Goal: Task Accomplishment & Management: Manage account settings

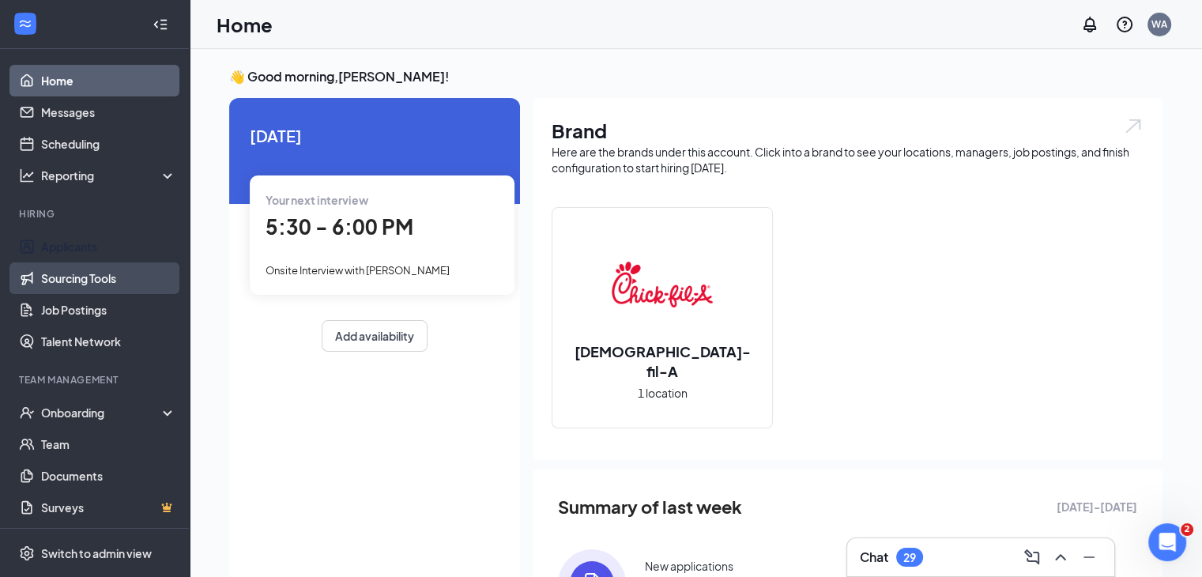
click at [92, 269] on link "Sourcing Tools" at bounding box center [108, 278] width 135 height 32
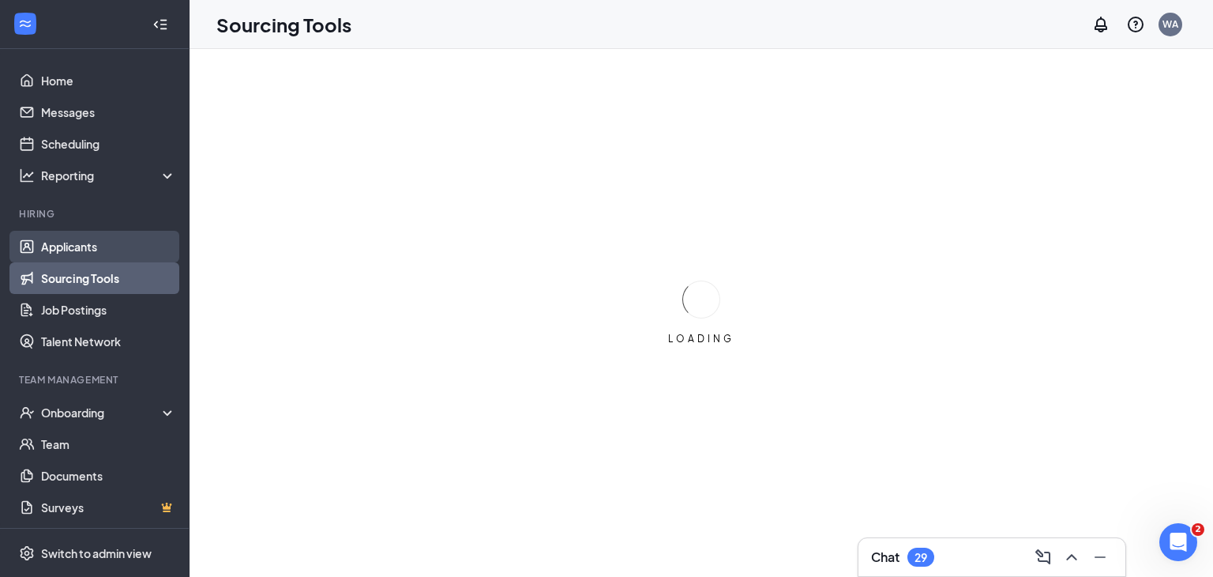
click at [103, 250] on link "Applicants" at bounding box center [108, 247] width 135 height 32
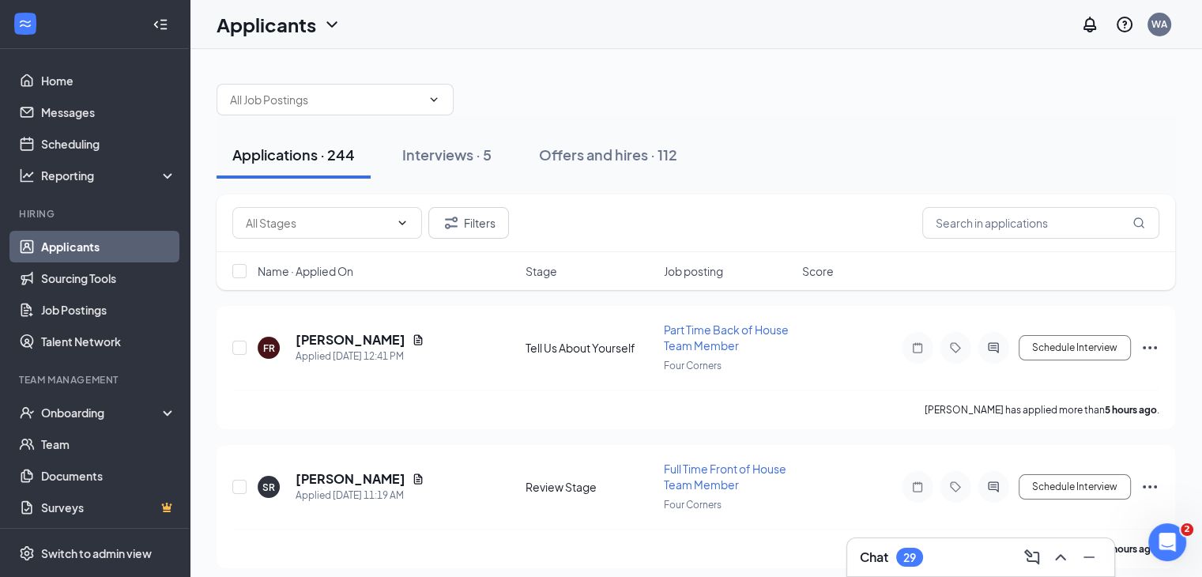
click at [329, 30] on icon "ChevronDown" at bounding box center [331, 24] width 19 height 19
click at [277, 61] on link "Applicants" at bounding box center [311, 69] width 171 height 16
click at [317, 21] on h1 "Applicants" at bounding box center [298, 24] width 100 height 27
click at [312, 105] on link "Archived applicants" at bounding box center [343, 104] width 171 height 16
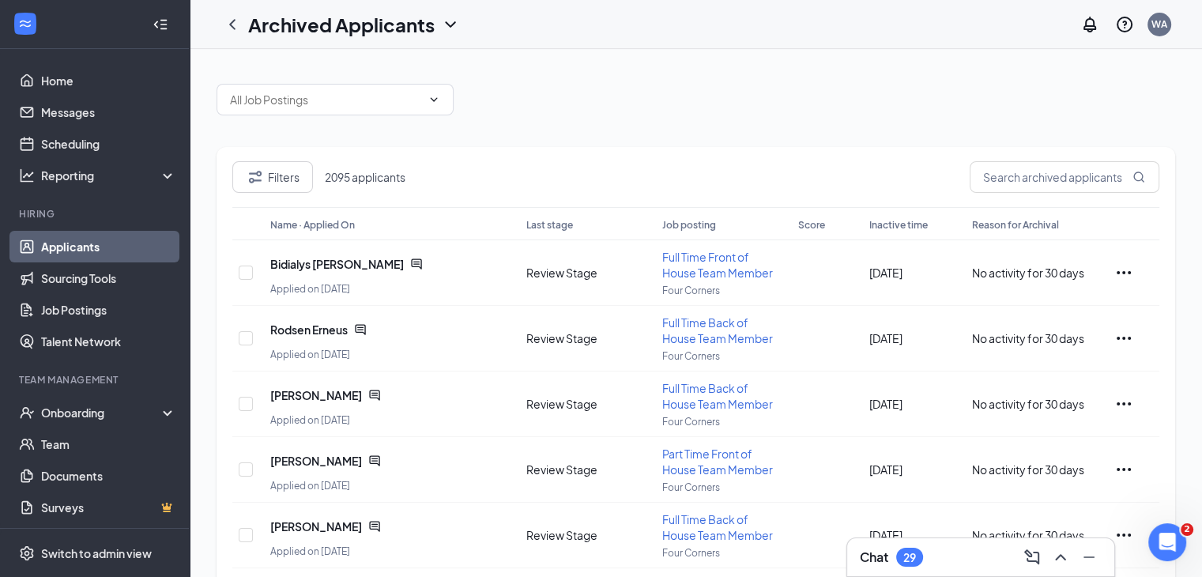
click at [99, 248] on link "Applicants" at bounding box center [108, 247] width 135 height 32
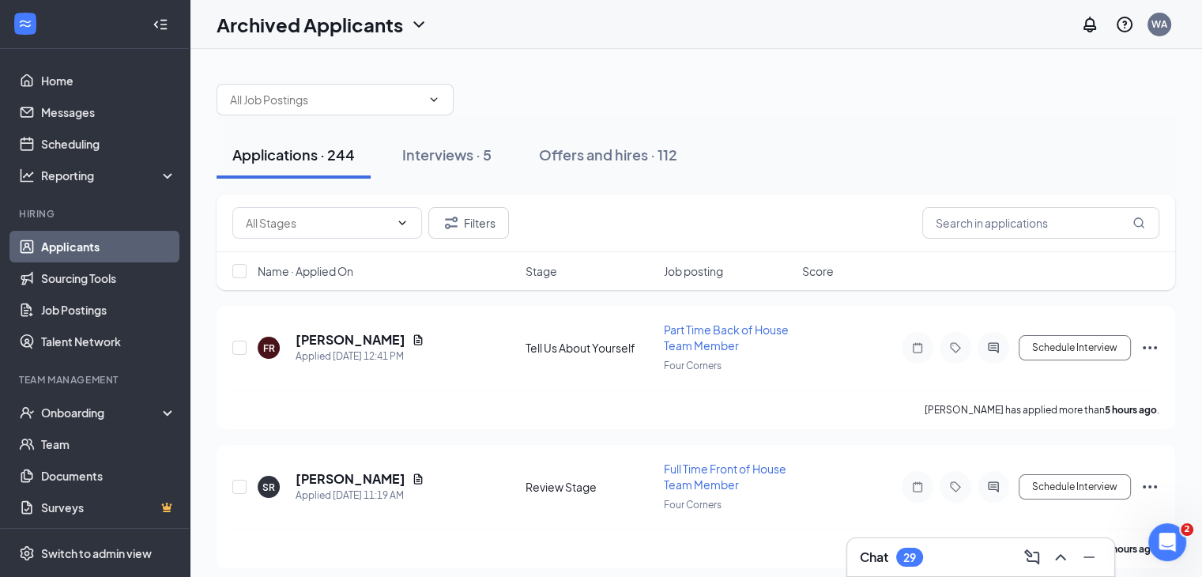
click at [154, 26] on icon "Collapse" at bounding box center [156, 24] width 4 height 7
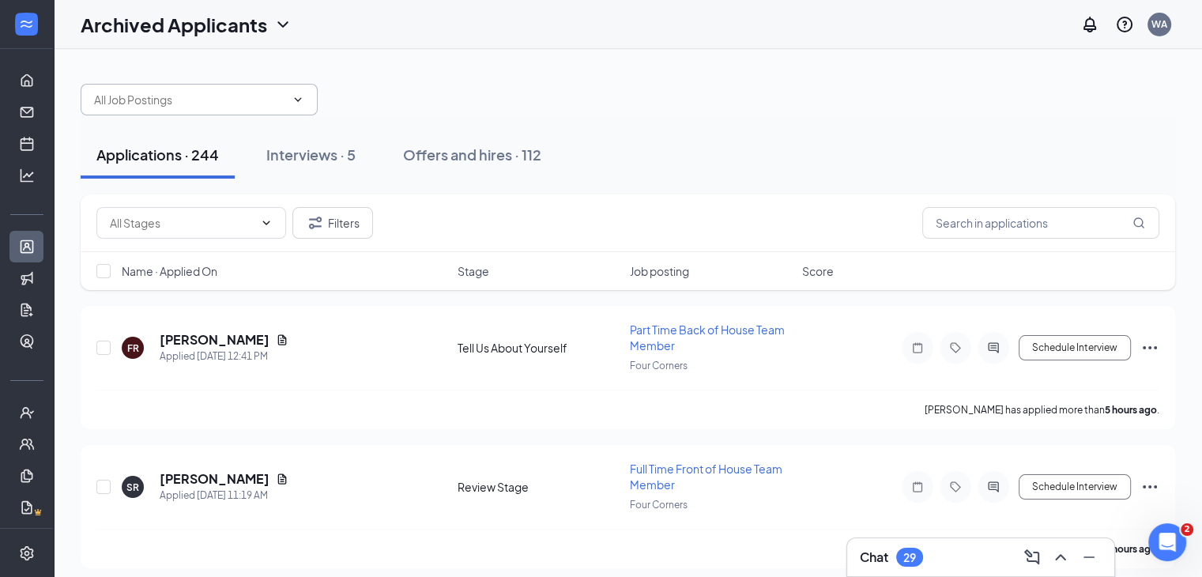
click at [182, 99] on input "text" at bounding box center [189, 99] width 191 height 17
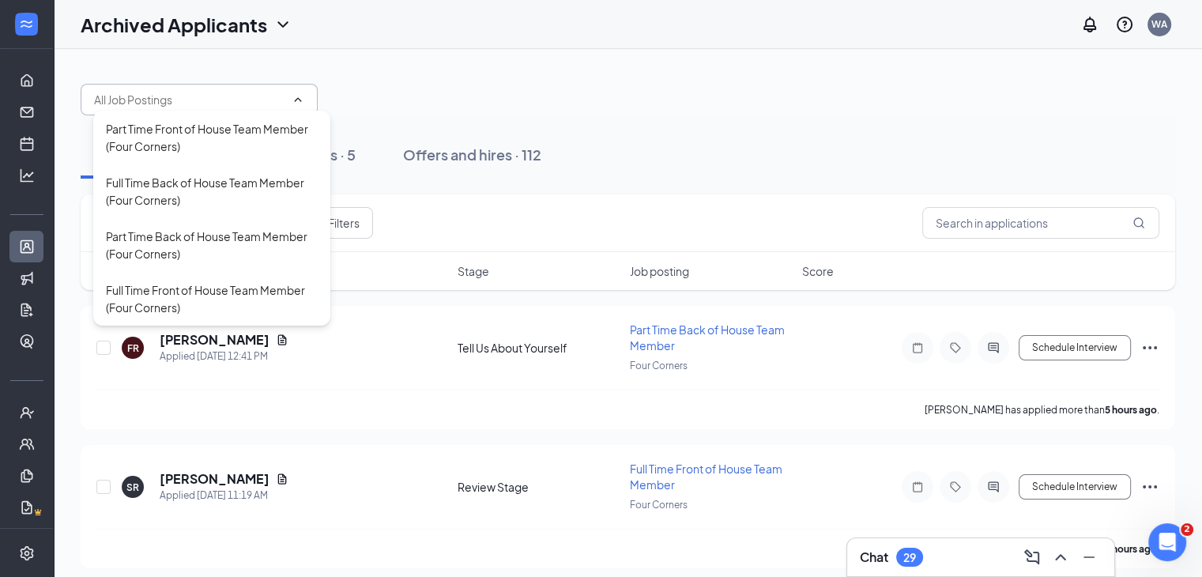
click at [213, 24] on h1 "Archived Applicants" at bounding box center [174, 24] width 186 height 27
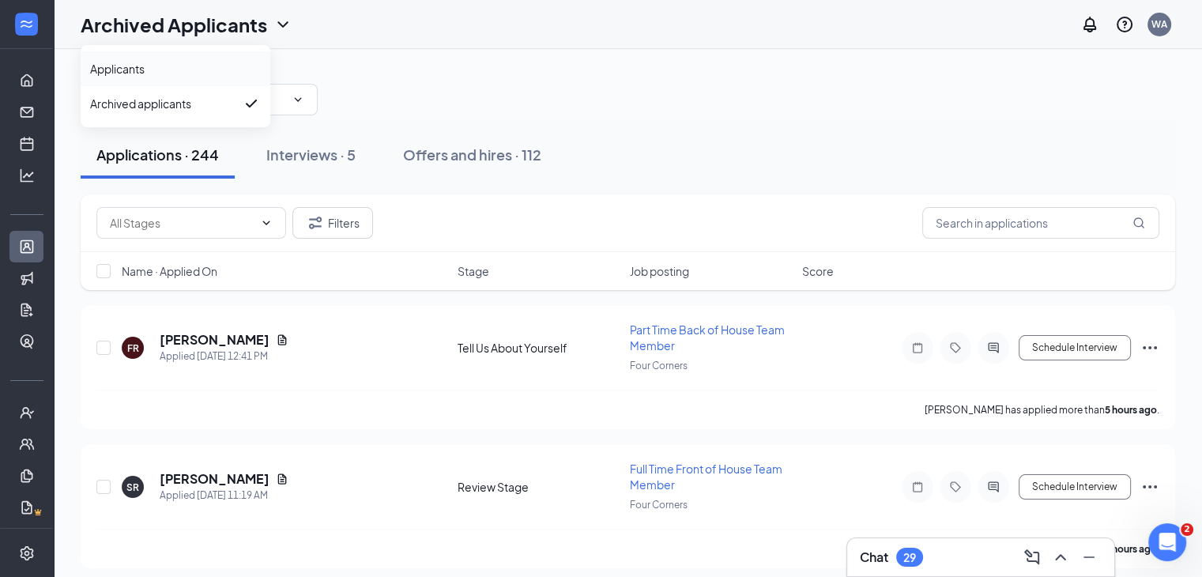
click at [164, 73] on link "Applicants" at bounding box center [175, 69] width 171 height 16
click at [317, 167] on button "Interviews · 5" at bounding box center [310, 154] width 121 height 47
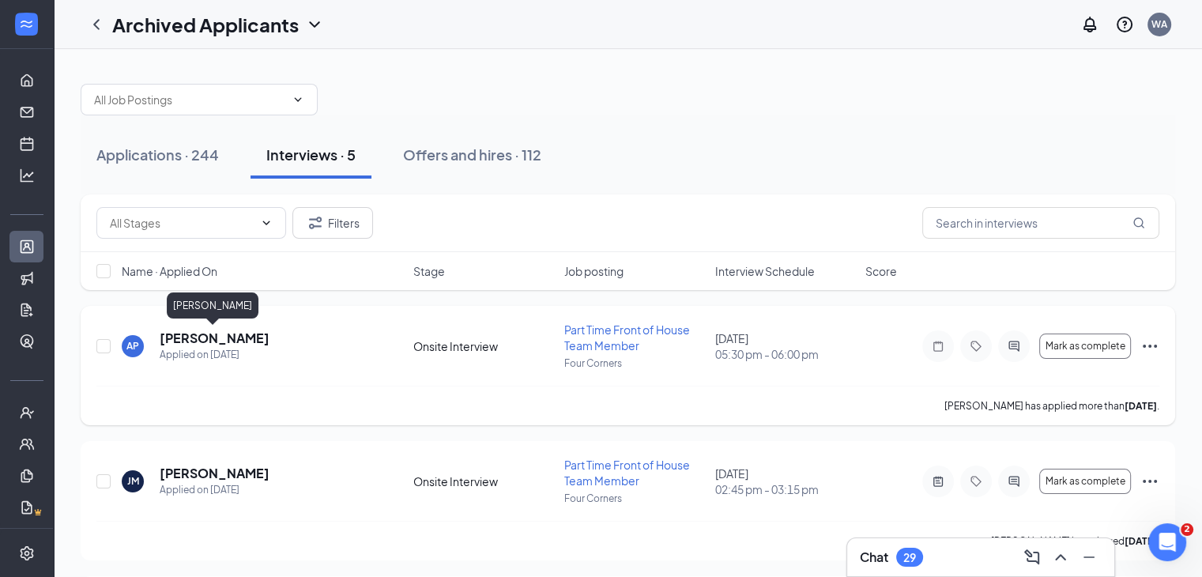
click at [232, 334] on h5 "[PERSON_NAME]" at bounding box center [215, 337] width 110 height 17
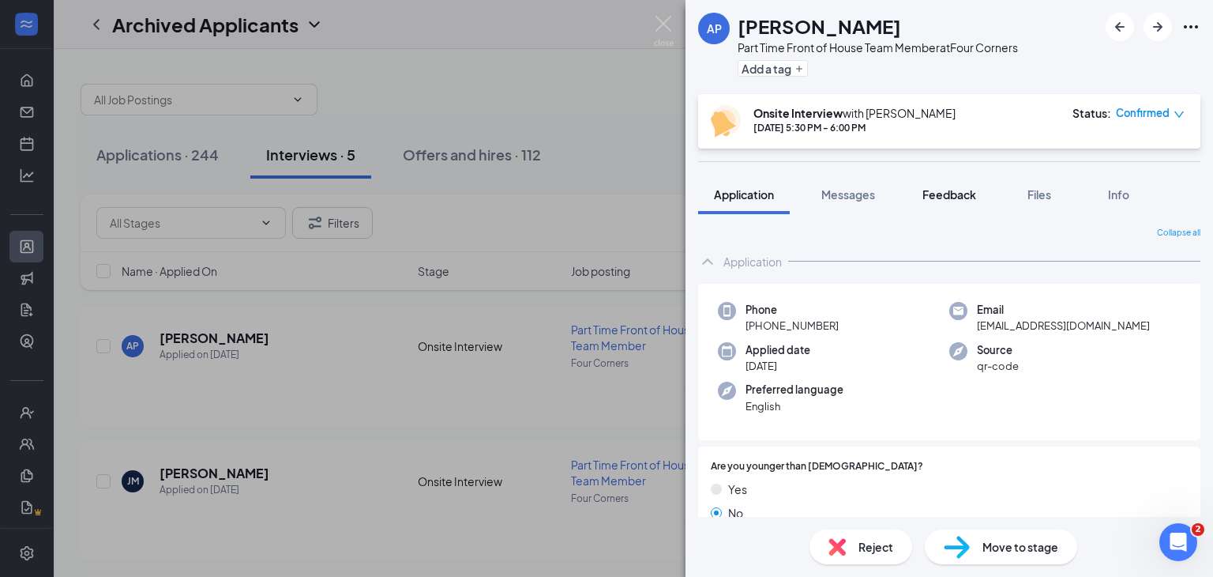
click at [938, 183] on button "Feedback" at bounding box center [949, 195] width 85 height 40
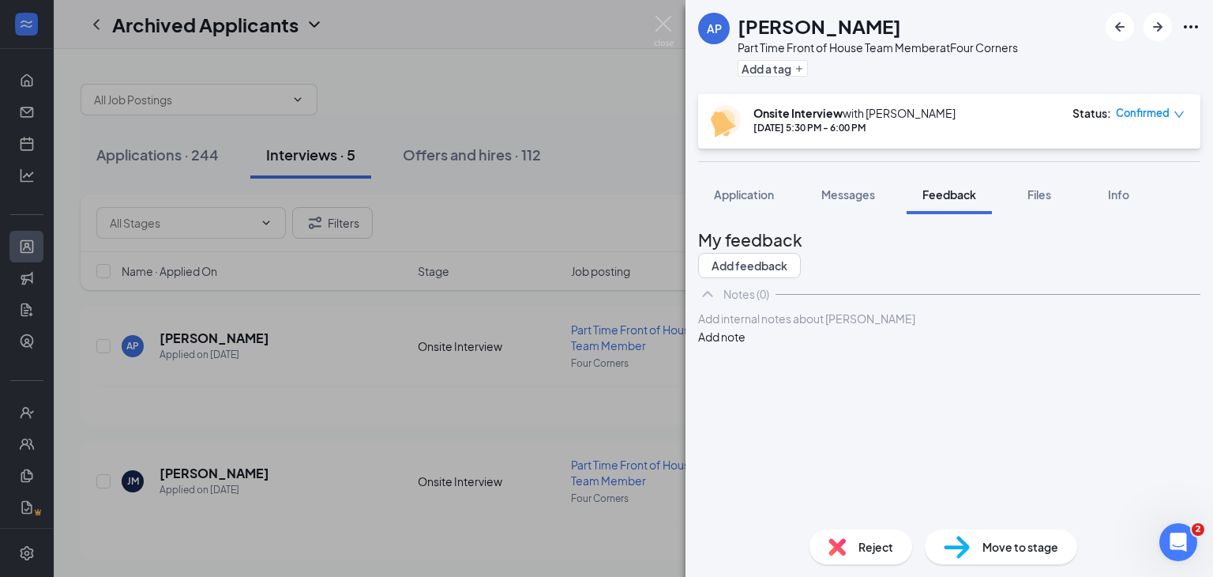
click at [759, 327] on div at bounding box center [949, 318] width 501 height 17
click at [746, 345] on button "Add note" at bounding box center [721, 336] width 47 height 17
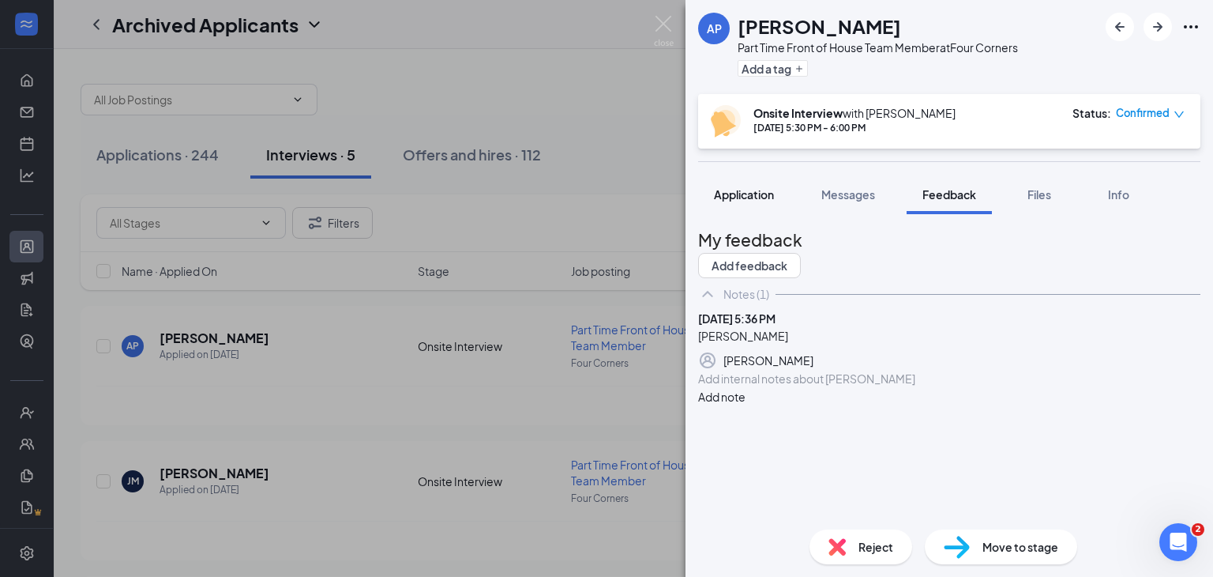
click at [744, 190] on span "Application" at bounding box center [744, 194] width 60 height 14
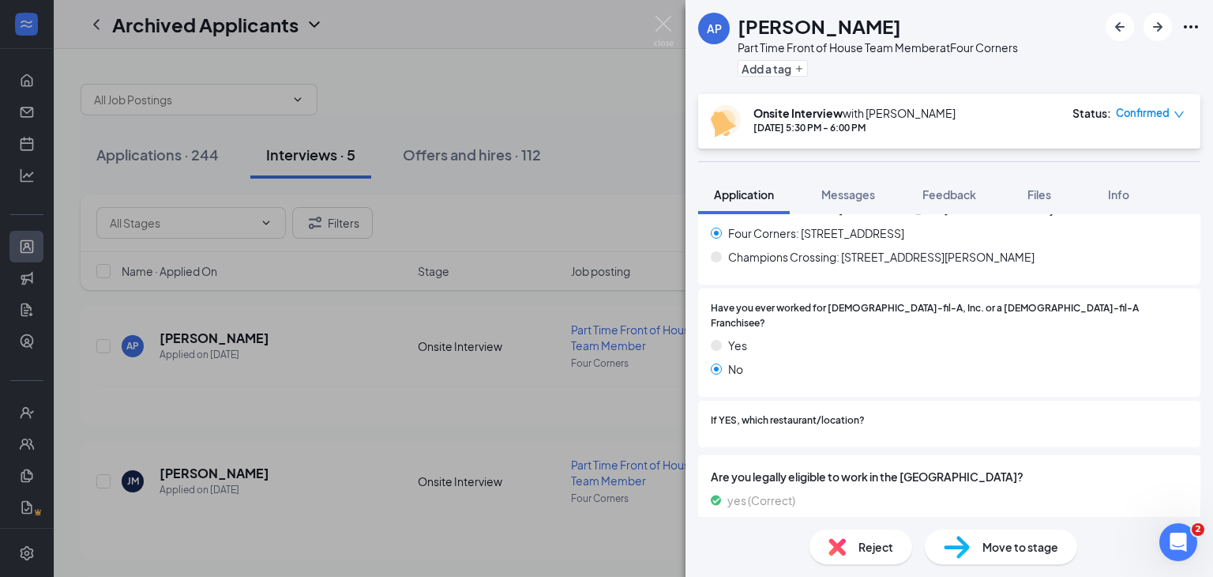
scroll to position [404, 0]
click at [973, 190] on span "Feedback" at bounding box center [950, 194] width 54 height 14
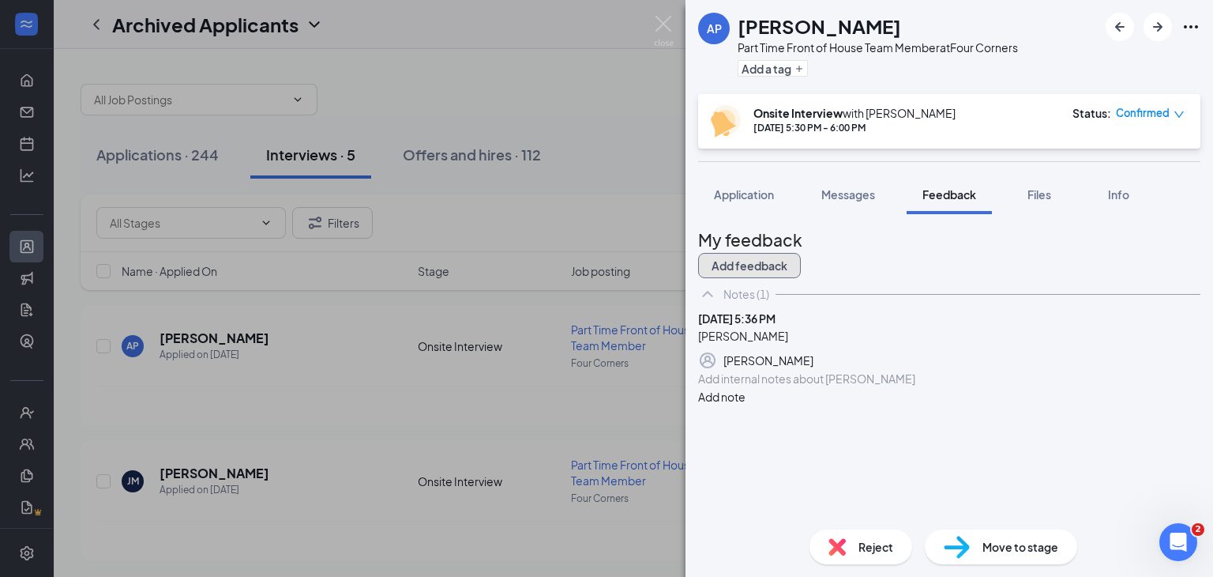
click at [801, 254] on button "Add feedback" at bounding box center [749, 265] width 103 height 25
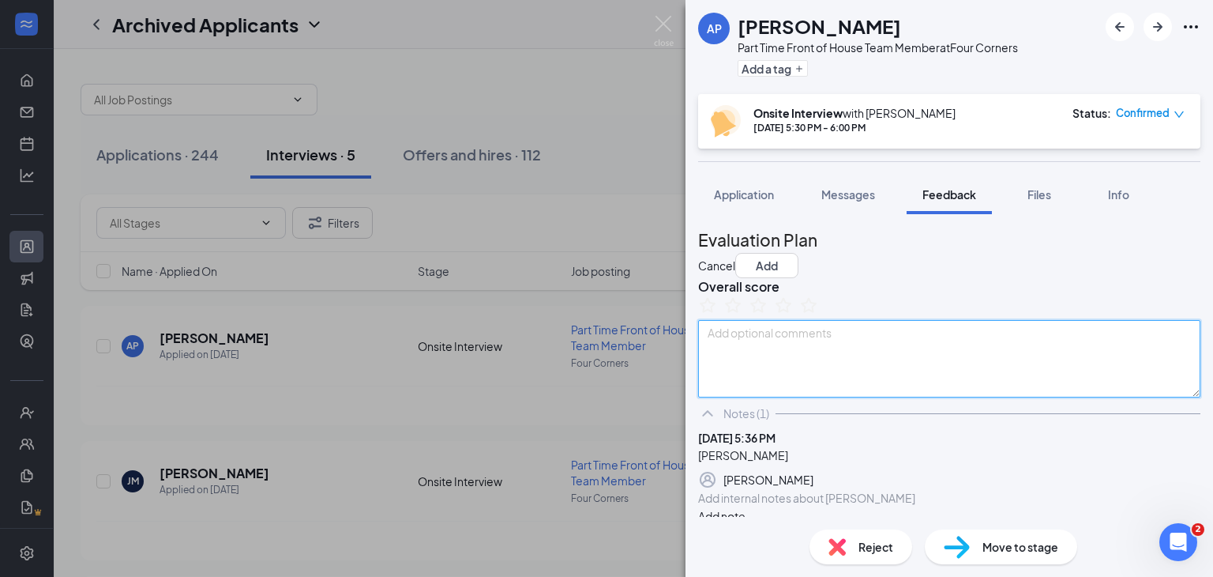
click at [857, 389] on textarea at bounding box center [949, 358] width 502 height 77
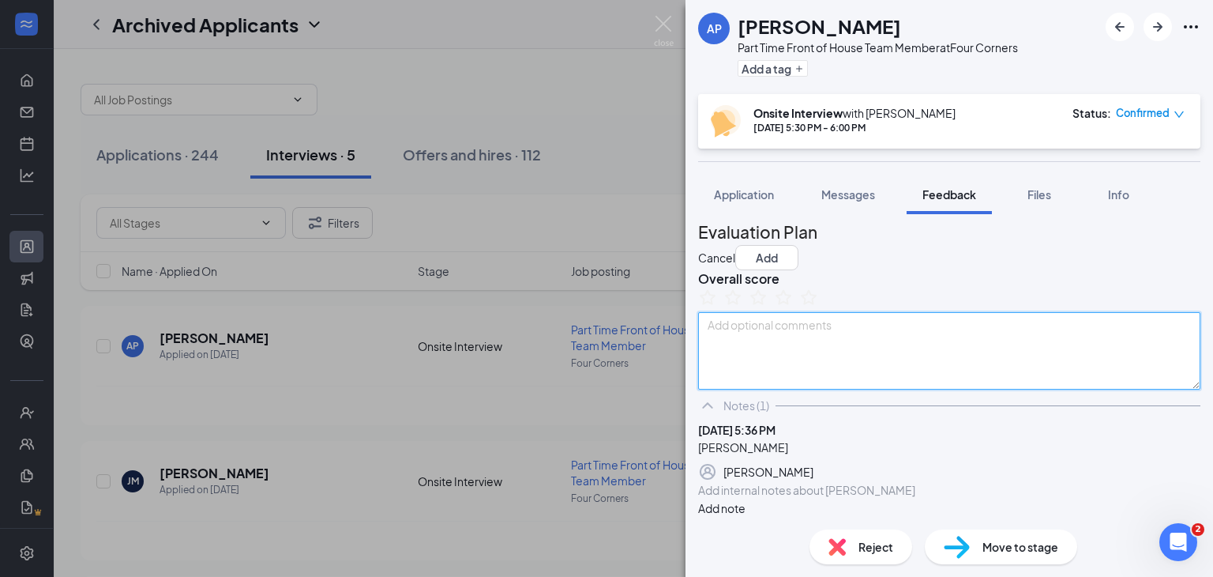
scroll to position [202, 0]
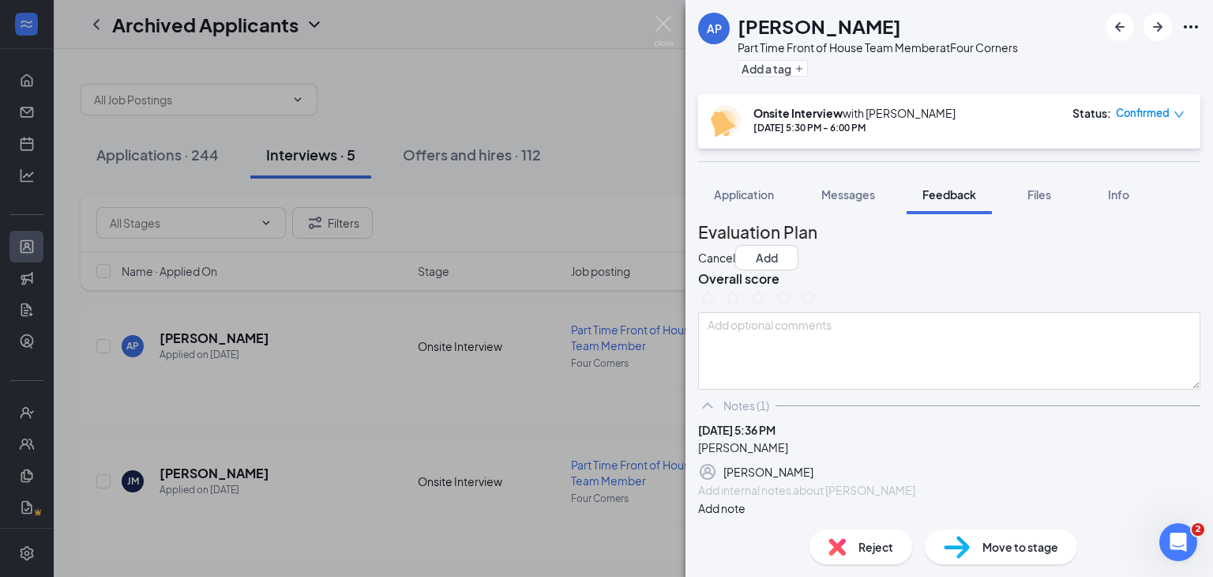
click at [830, 482] on div at bounding box center [949, 490] width 501 height 17
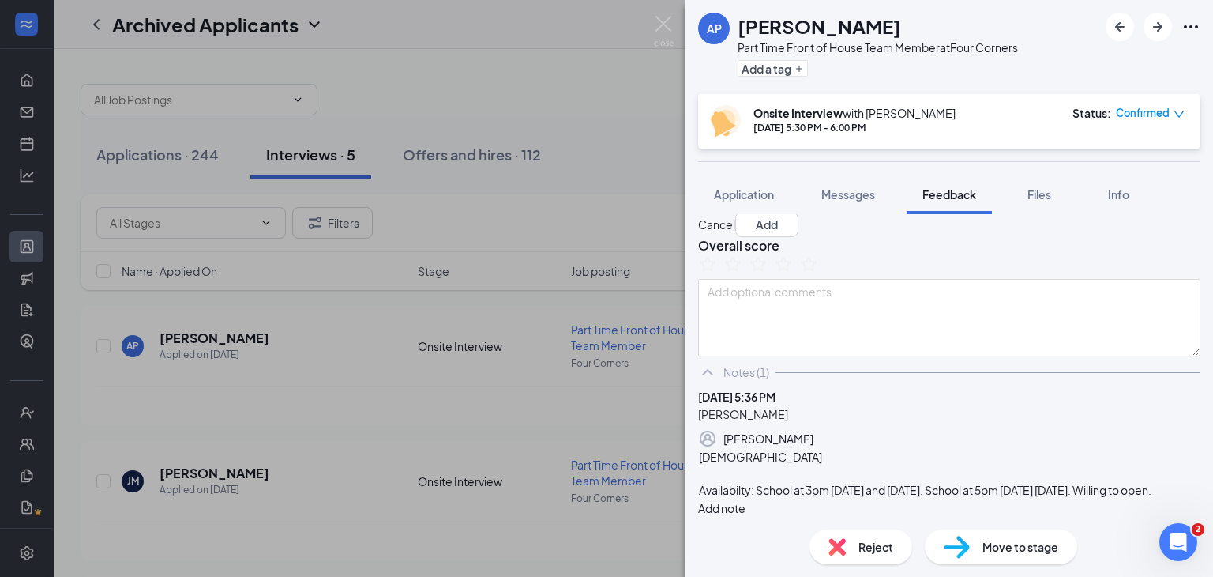
scroll to position [248, 0]
click at [922, 489] on div "Availabilty: School at 3pm [DATE] and [DATE]. School at 5pm [DATE] [DATE]. Will…" at bounding box center [949, 490] width 501 height 17
click at [916, 465] on div at bounding box center [949, 473] width 501 height 17
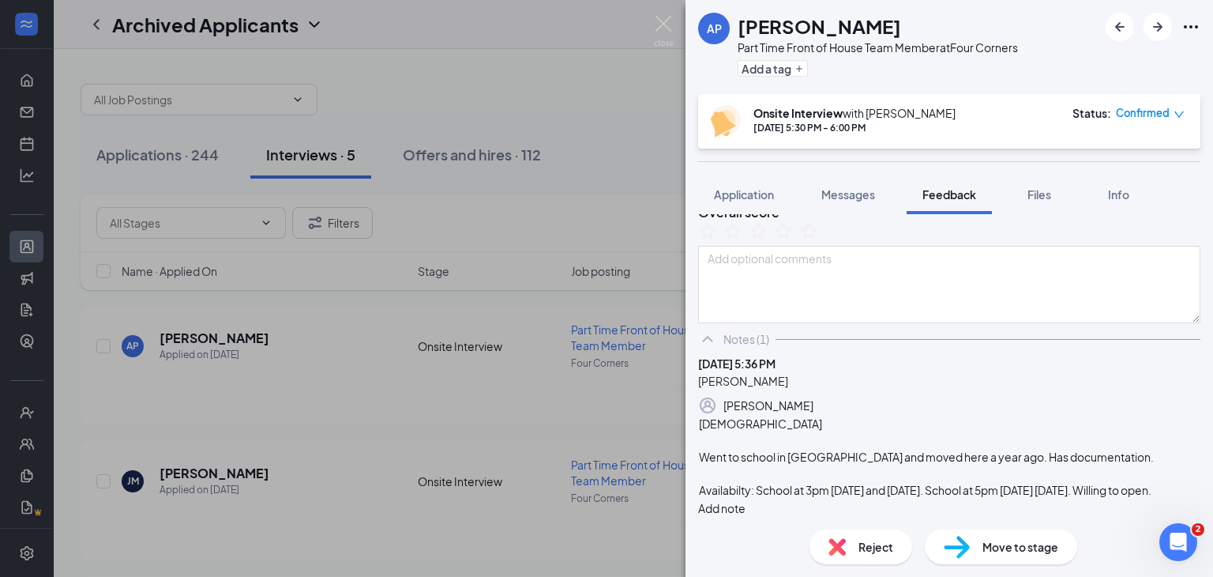
scroll to position [298, 0]
click at [827, 416] on div "[DEMOGRAPHIC_DATA]" at bounding box center [949, 424] width 501 height 17
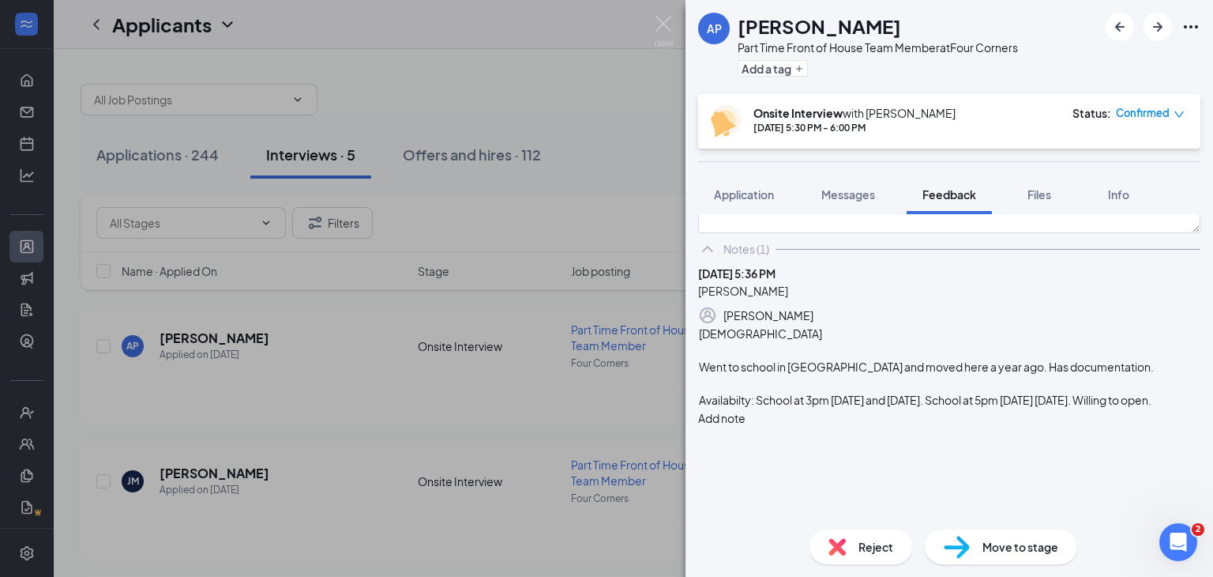
scroll to position [202, 0]
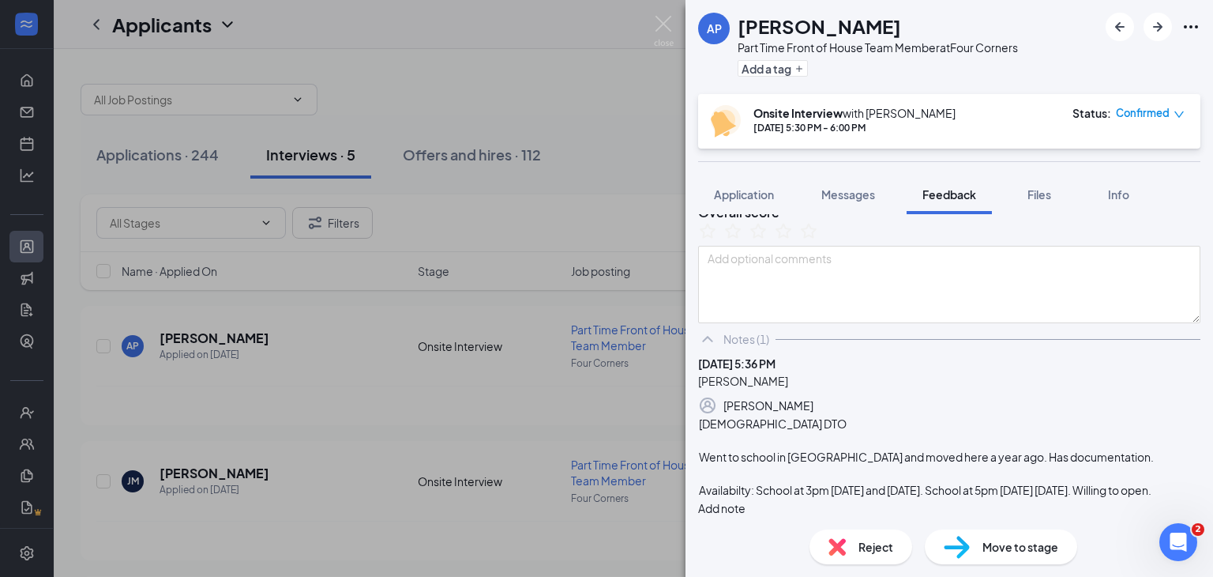
click at [746, 499] on button "Add note" at bounding box center [721, 507] width 47 height 17
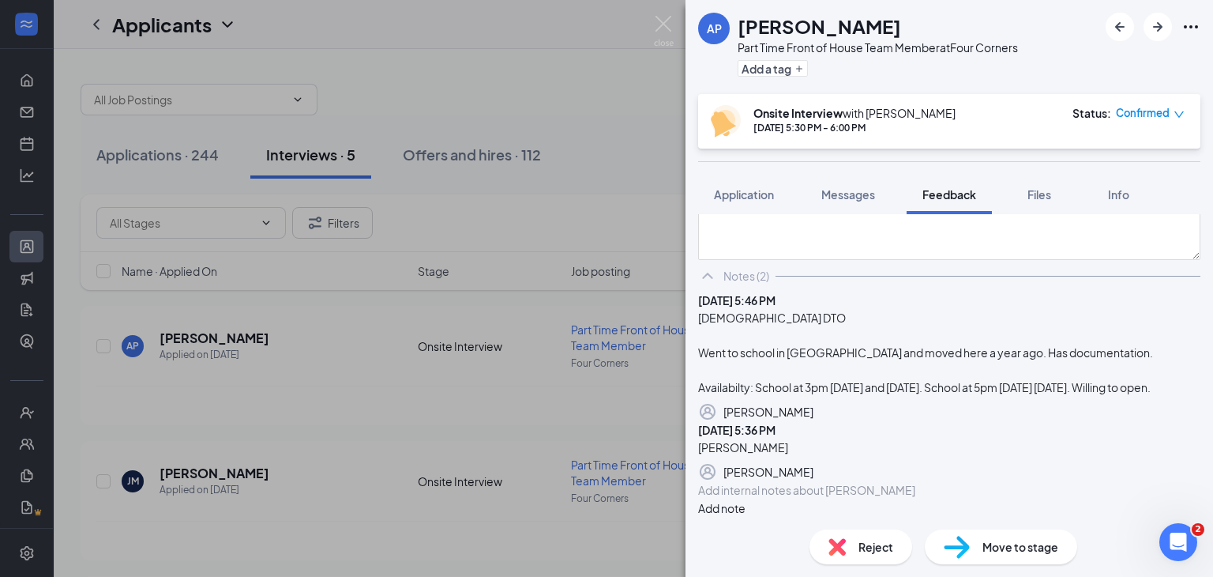
scroll to position [303, 0]
click at [562, 239] on div "AP [PERSON_NAME] Part Time Front of House Team Member at Four Corners Add a tag…" at bounding box center [606, 288] width 1213 height 577
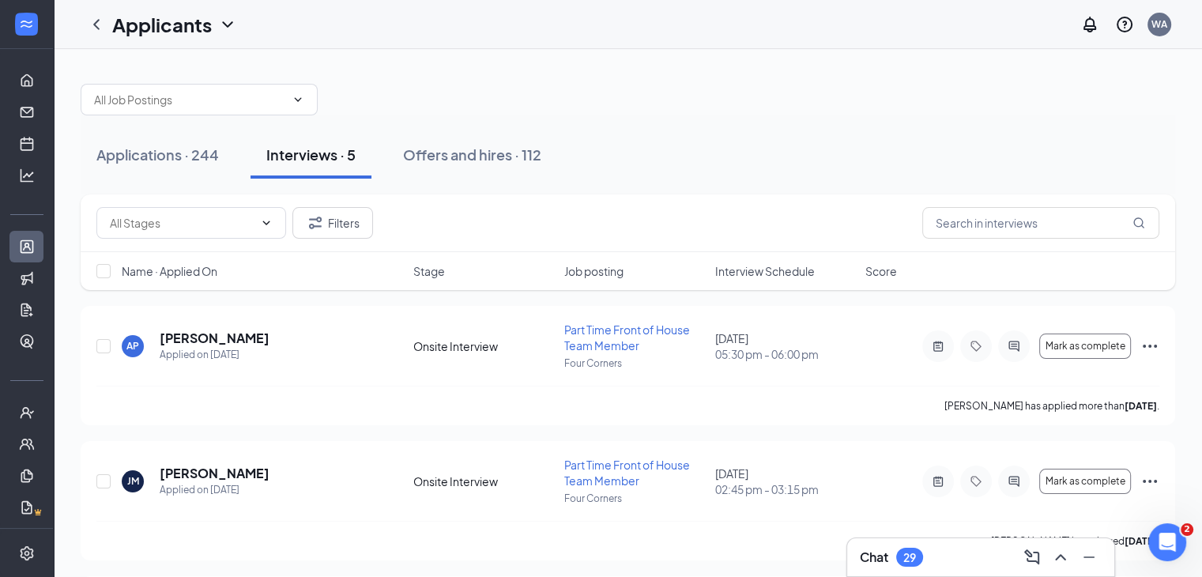
click at [11, 34] on div at bounding box center [27, 25] width 32 height 32
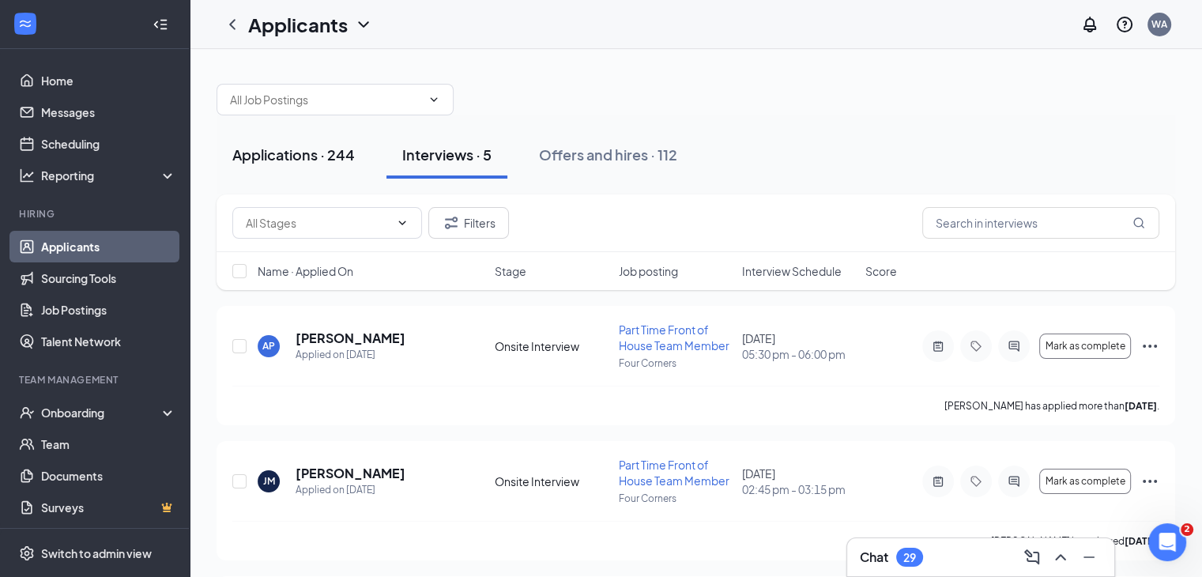
click at [321, 145] on div "Applications · 244" at bounding box center [293, 155] width 122 height 20
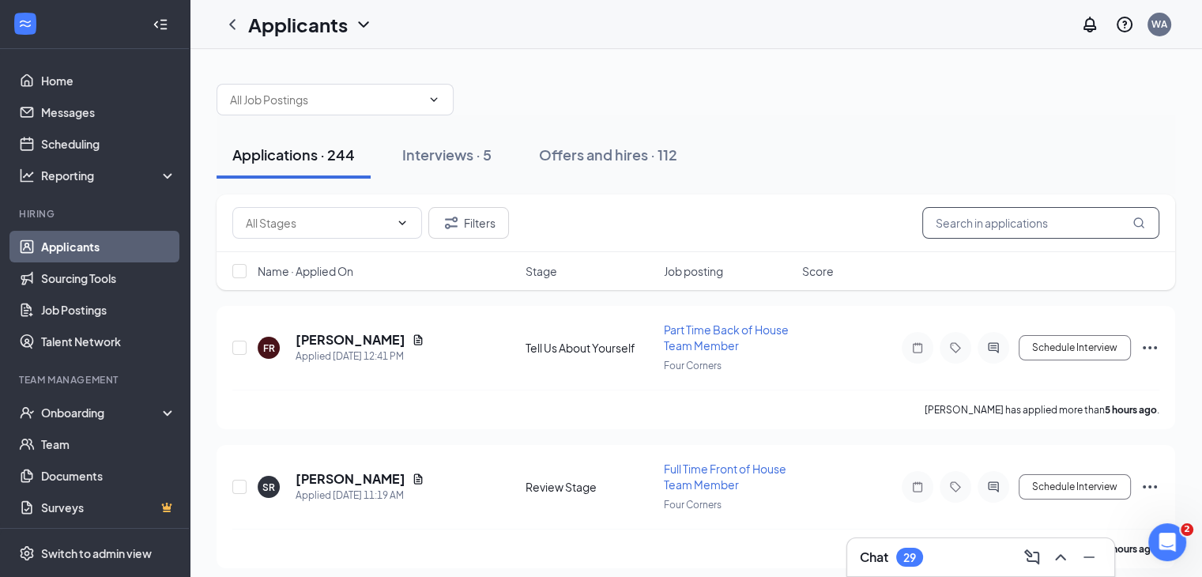
click at [1008, 225] on input "text" at bounding box center [1040, 223] width 237 height 32
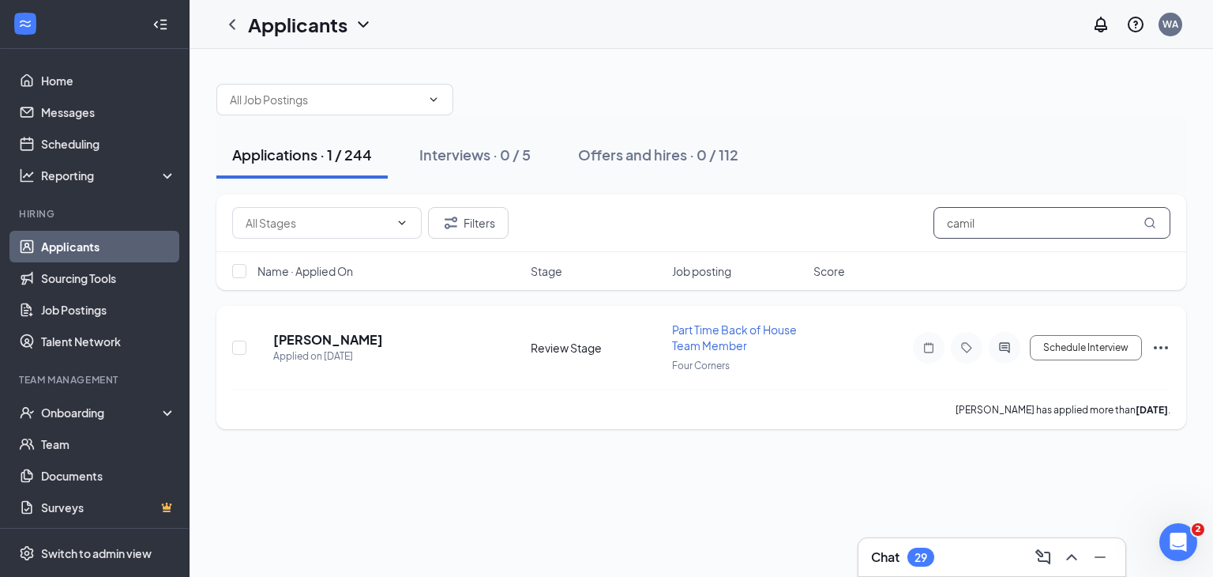
type input "camil"
click at [1000, 344] on icon "ActiveChat" at bounding box center [1004, 347] width 10 height 10
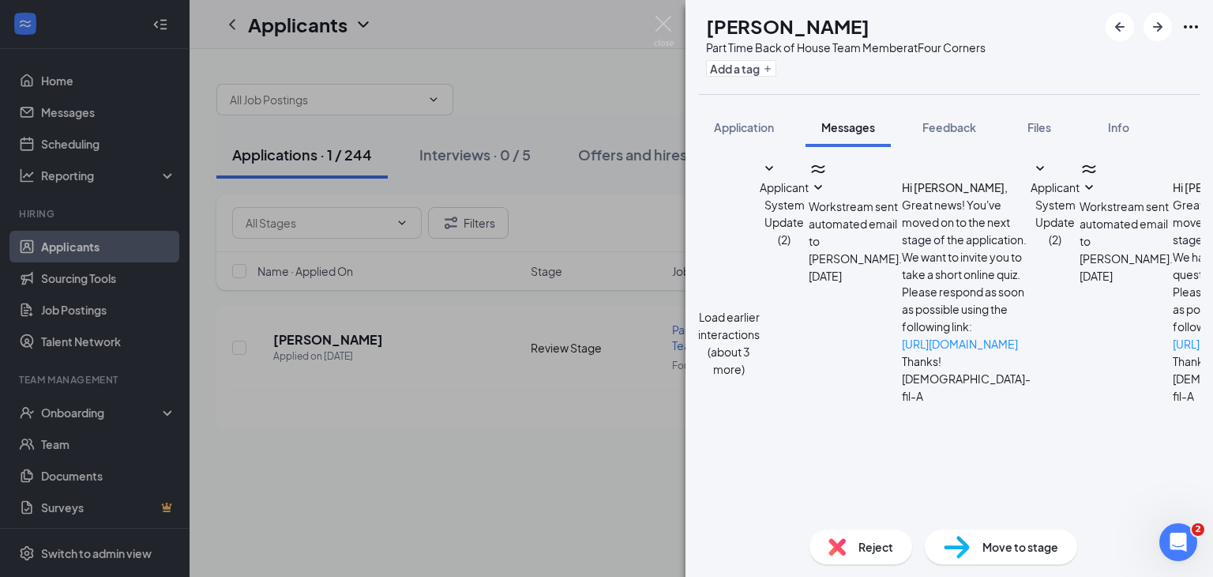
click at [875, 526] on textarea at bounding box center [790, 573] width 185 height 95
click at [735, 526] on textarea "Hello [PERSON_NAME]! [PERSON_NAME] recommended you to work here with us. I woul…" at bounding box center [790, 573] width 185 height 95
drag, startPoint x: 982, startPoint y: 452, endPoint x: 932, endPoint y: 446, distance: 50.2
click at [883, 526] on textarea "Hello [PERSON_NAME]! My name is [PERSON_NAME], I am the Talent Director at [DEM…" at bounding box center [790, 573] width 185 height 95
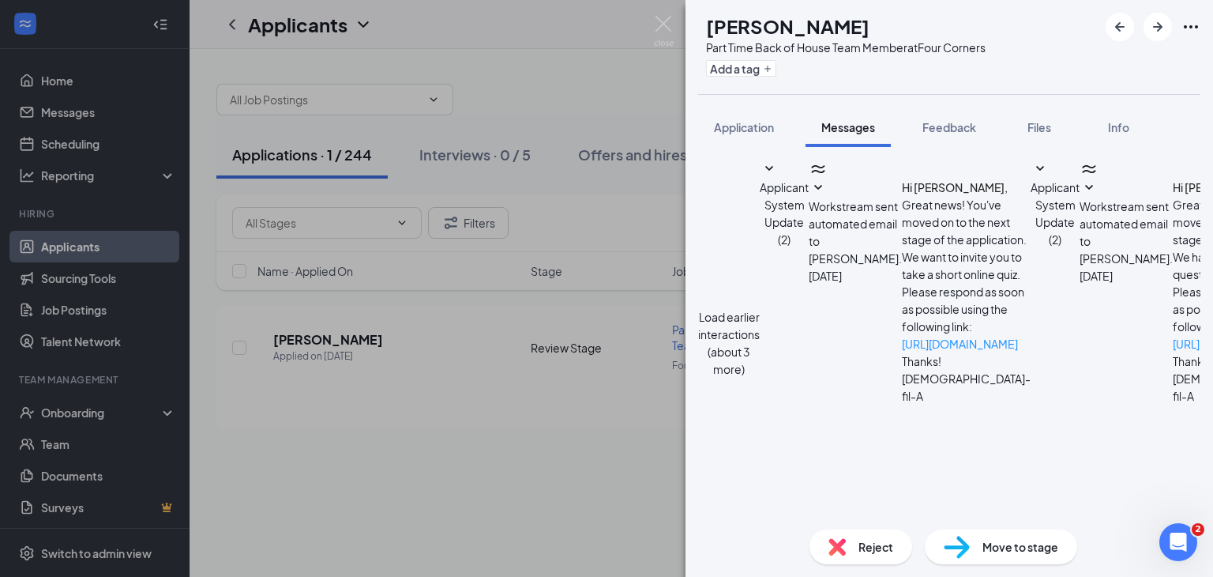
click at [883, 526] on textarea "Hello [PERSON_NAME]! My name is [PERSON_NAME], I am the Talent Director at [DEM…" at bounding box center [790, 573] width 185 height 95
type textarea "Hello [PERSON_NAME]! My name is [PERSON_NAME], I am the Talent Director at [DEM…"
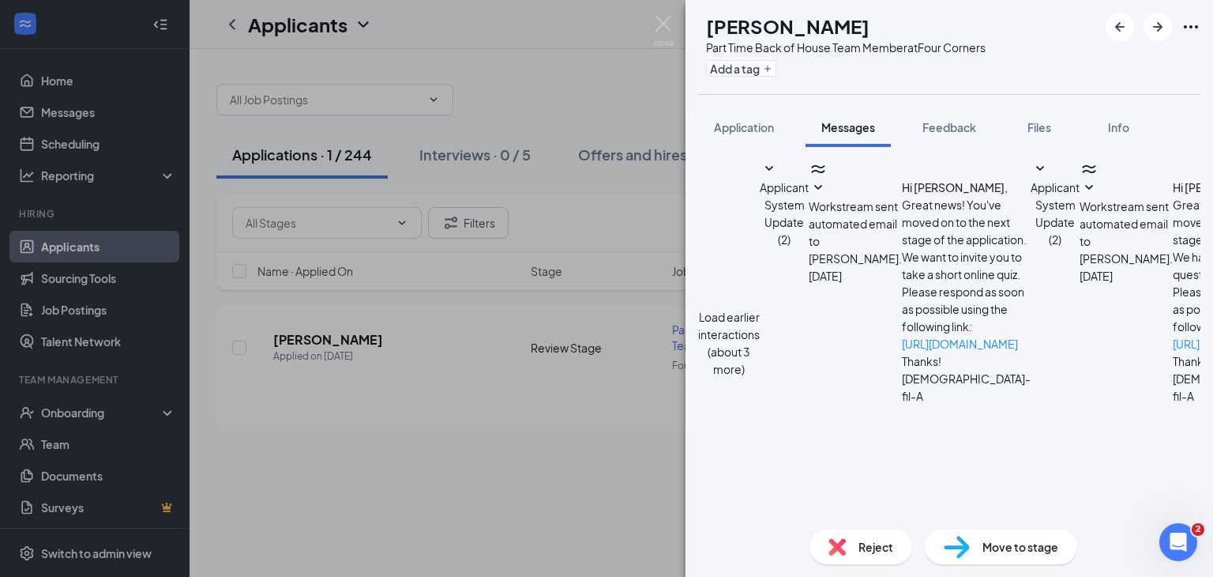
checkbox input "true"
click at [942, 124] on span "Feedback" at bounding box center [950, 127] width 54 height 14
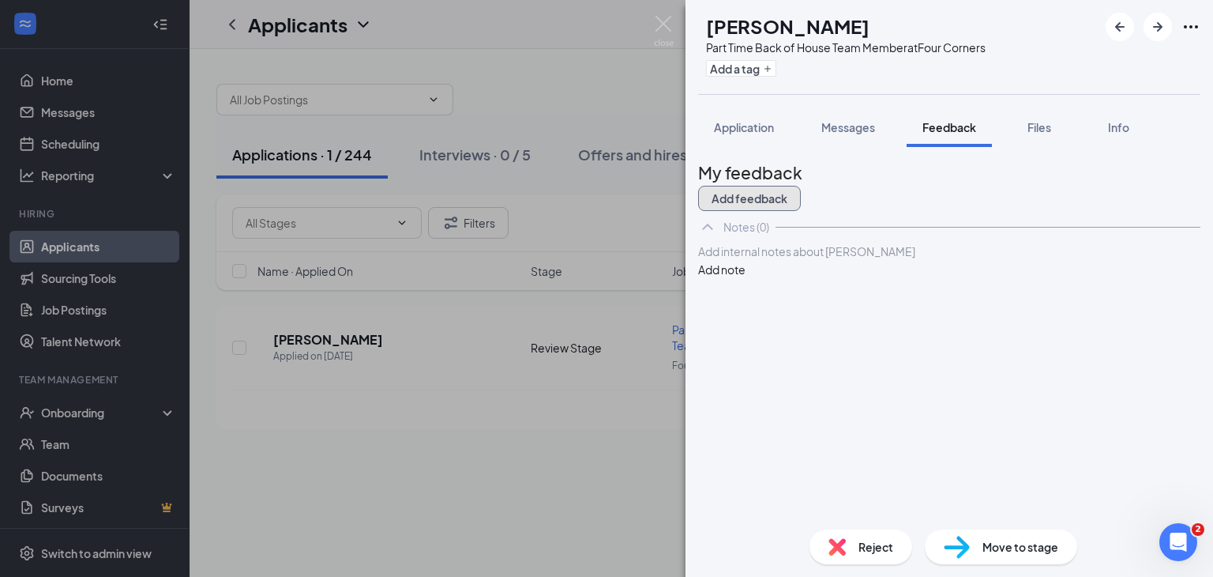
click at [801, 186] on button "Add feedback" at bounding box center [749, 198] width 103 height 25
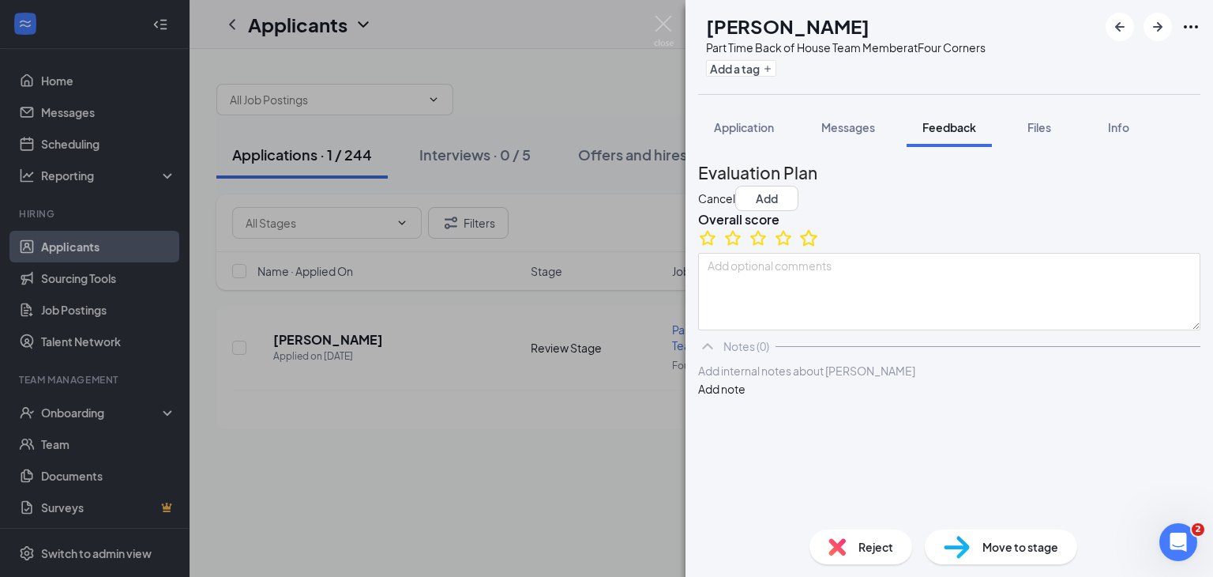
click at [818, 246] on icon "StarBorder" at bounding box center [808, 237] width 17 height 17
click at [831, 310] on textarea at bounding box center [949, 291] width 502 height 77
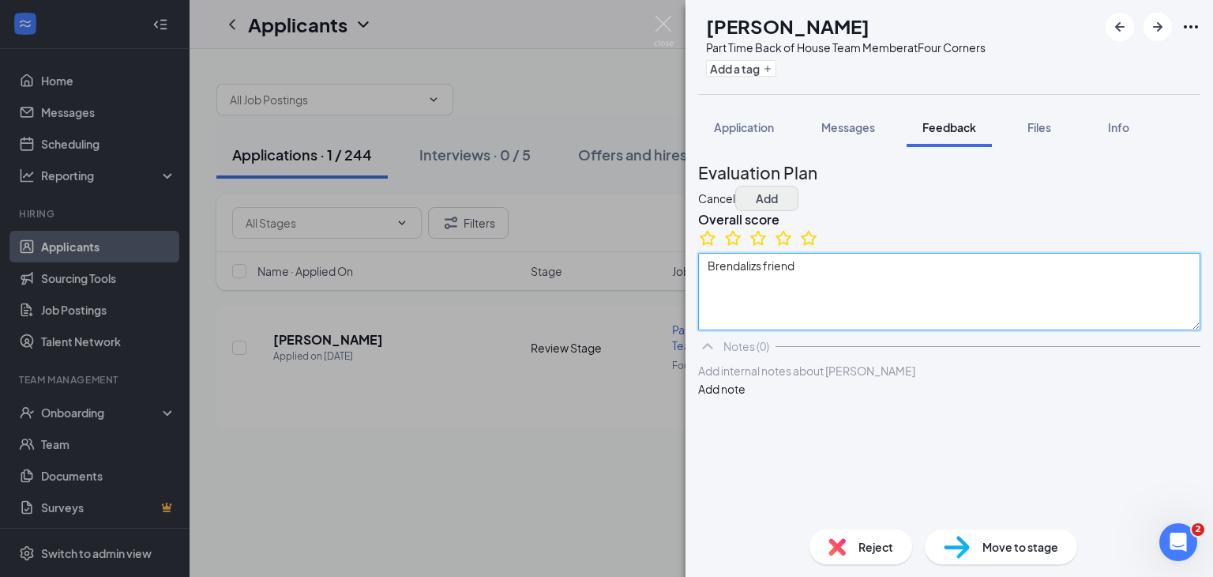
type textarea "Brendalizs friend"
click at [799, 186] on button "Add" at bounding box center [766, 198] width 63 height 25
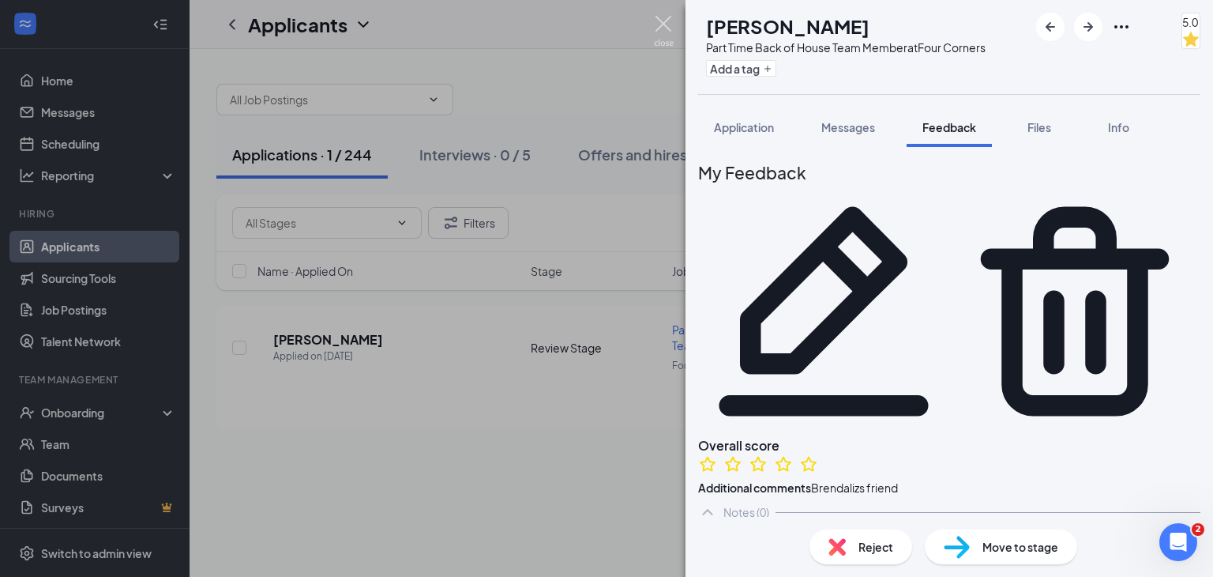
click at [668, 24] on img at bounding box center [664, 31] width 20 height 31
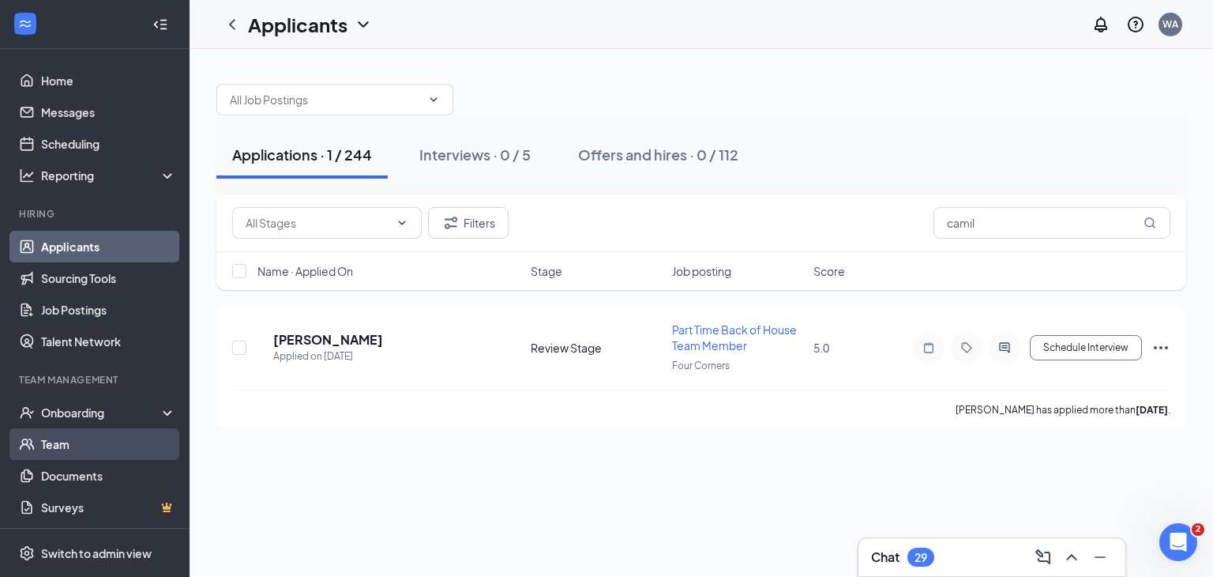
click at [96, 438] on link "Team" at bounding box center [108, 444] width 135 height 32
